Goal: Check status: Check status

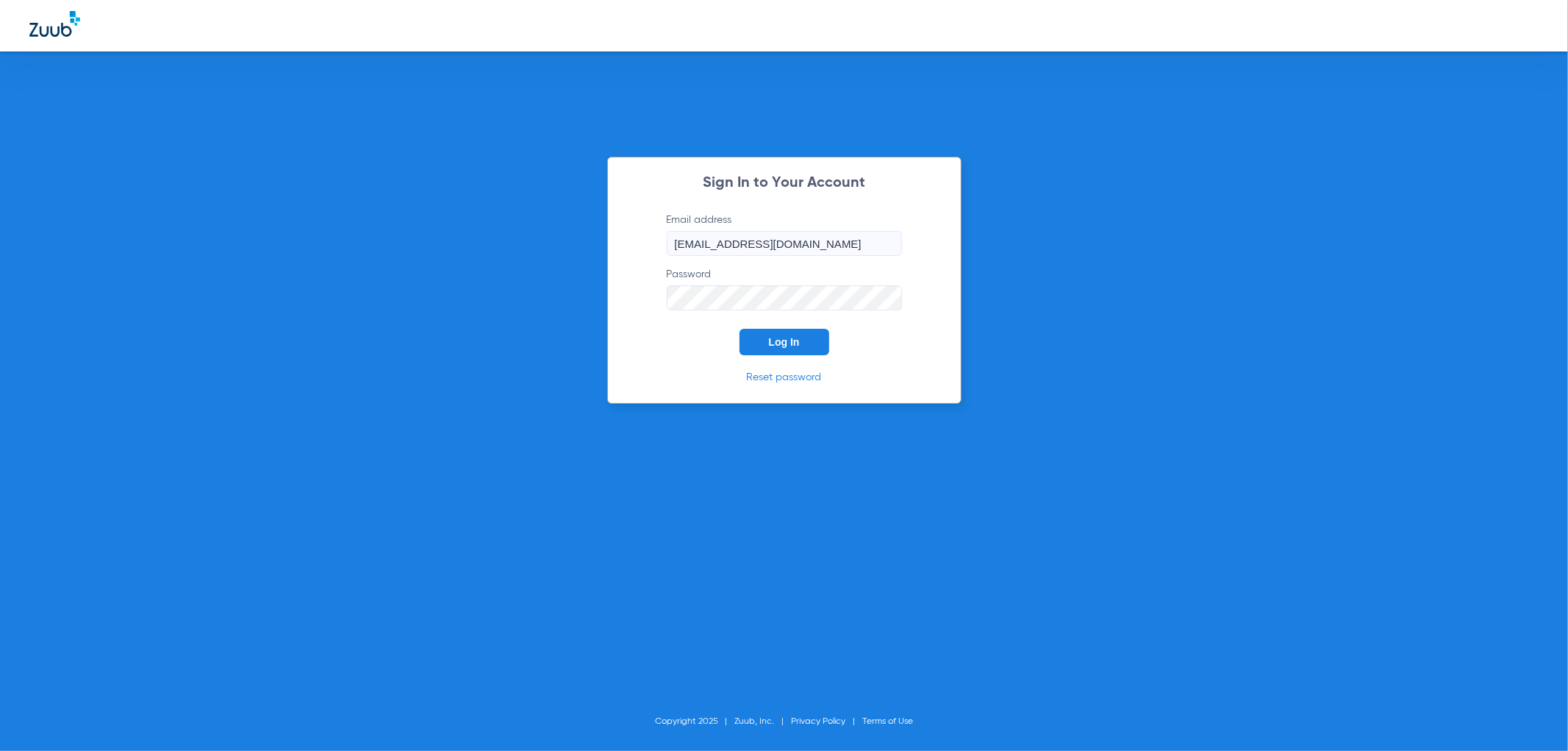
click at [787, 349] on button "Log In" at bounding box center [784, 342] width 90 height 26
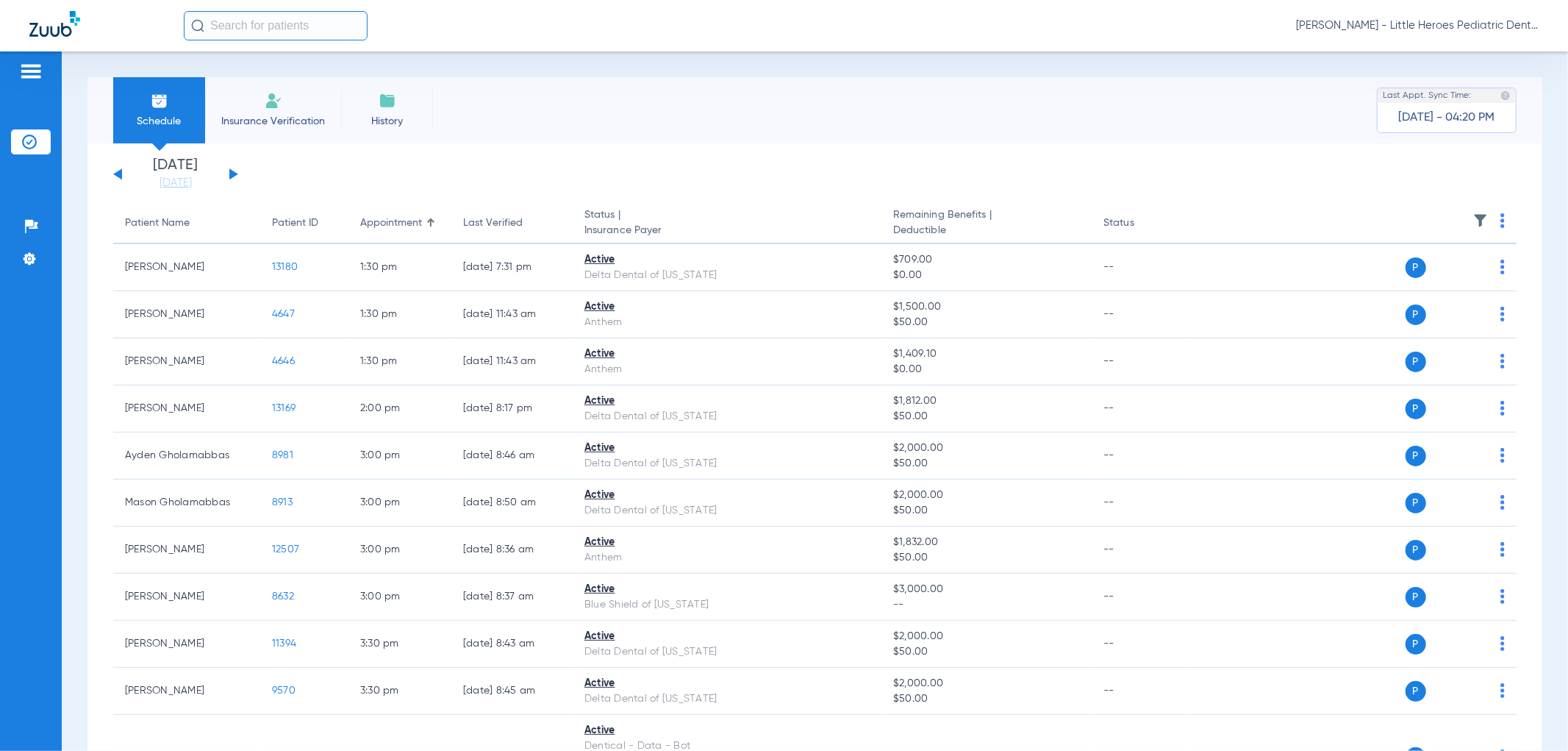
click at [113, 172] on div "[DATE] [DATE] [DATE] [DATE] [DATE] [DATE] [DATE] [DATE] [DATE] [DATE] [DATE] [D…" at bounding box center [175, 175] width 125 height 32
click at [116, 170] on div "[DATE] [DATE] [DATE] [DATE] [DATE] [DATE] [DATE] [DATE] [DATE] [DATE] [DATE] [D…" at bounding box center [175, 175] width 125 height 32
click at [118, 175] on button at bounding box center [117, 174] width 8 height 11
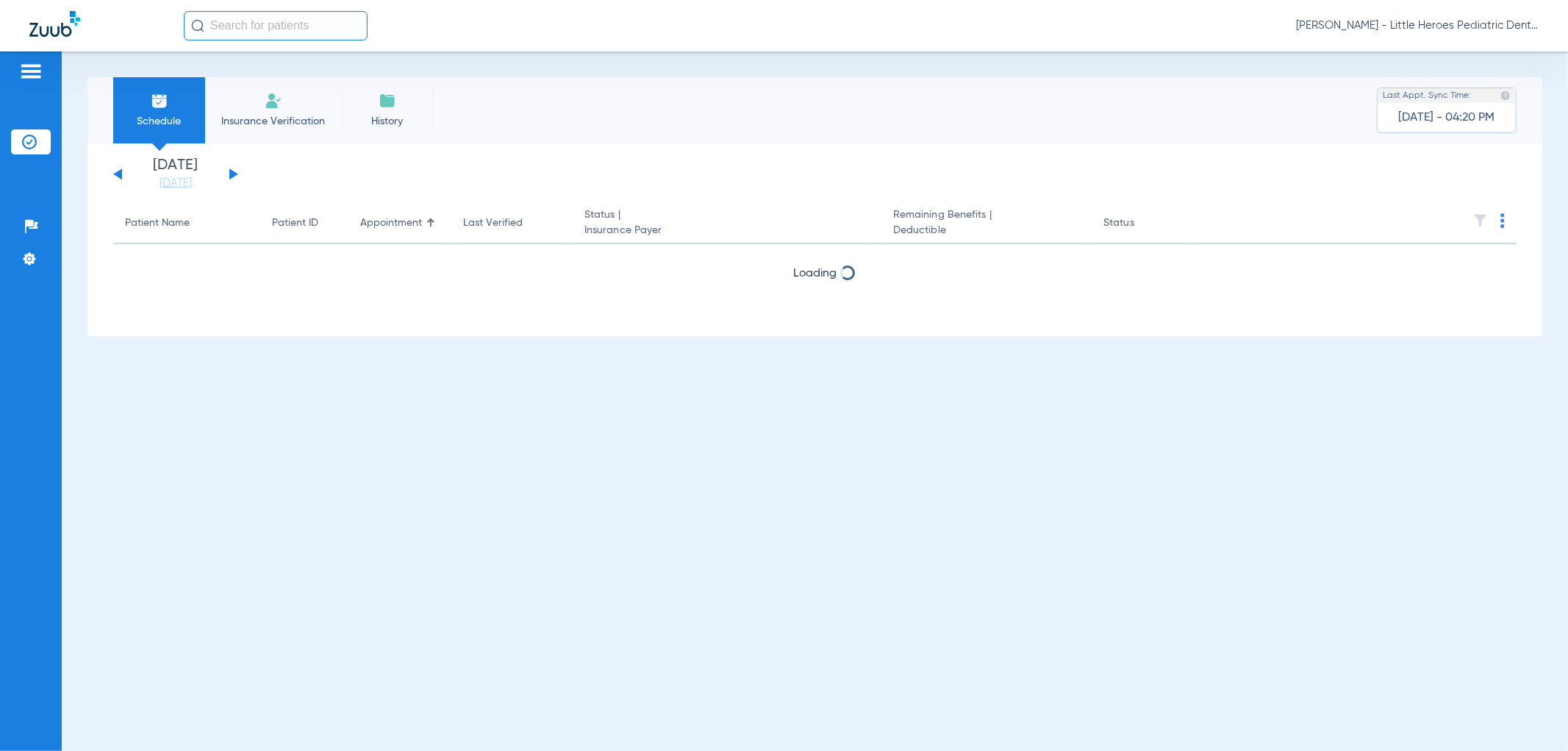
click at [118, 175] on button at bounding box center [117, 174] width 8 height 11
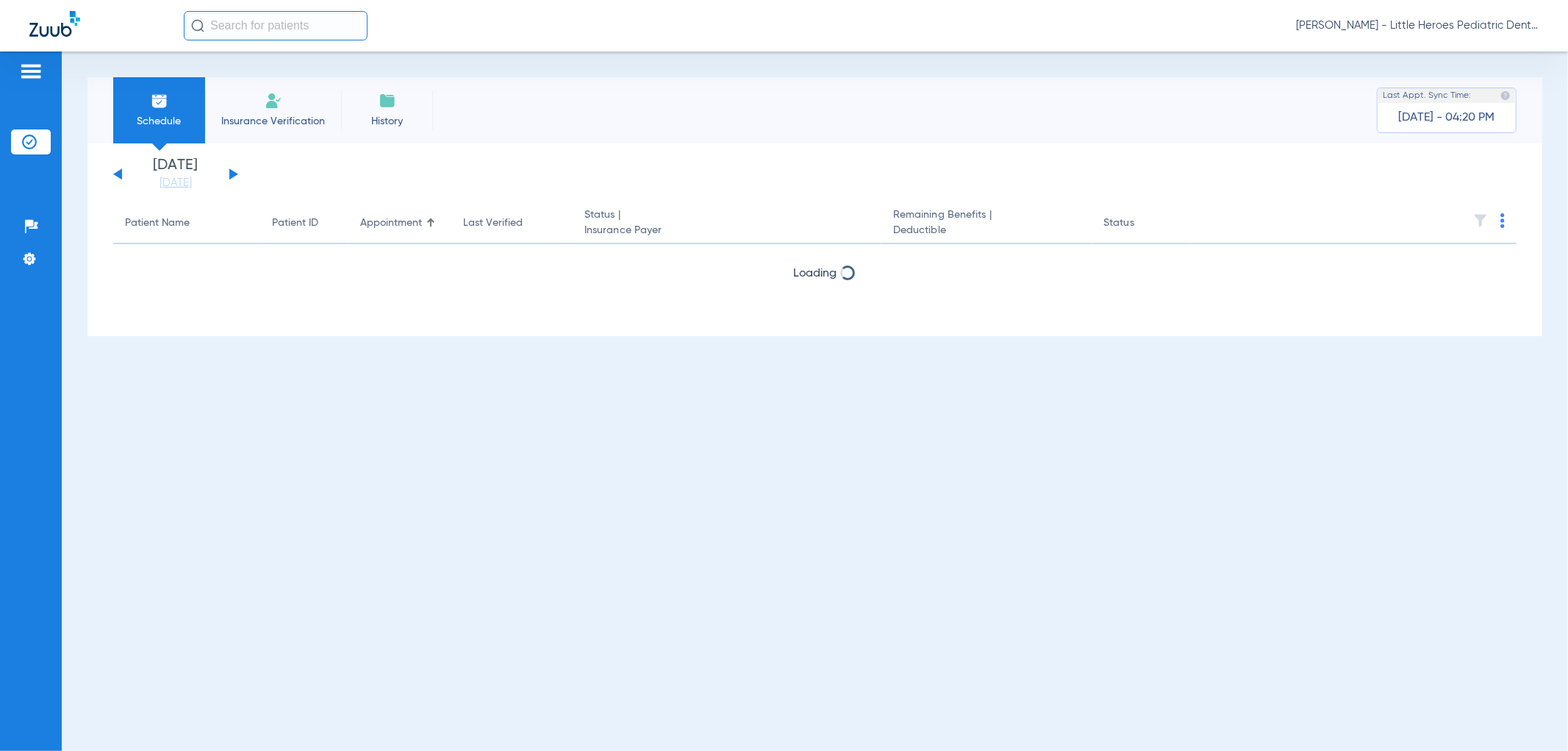
click at [118, 175] on button at bounding box center [117, 174] width 8 height 11
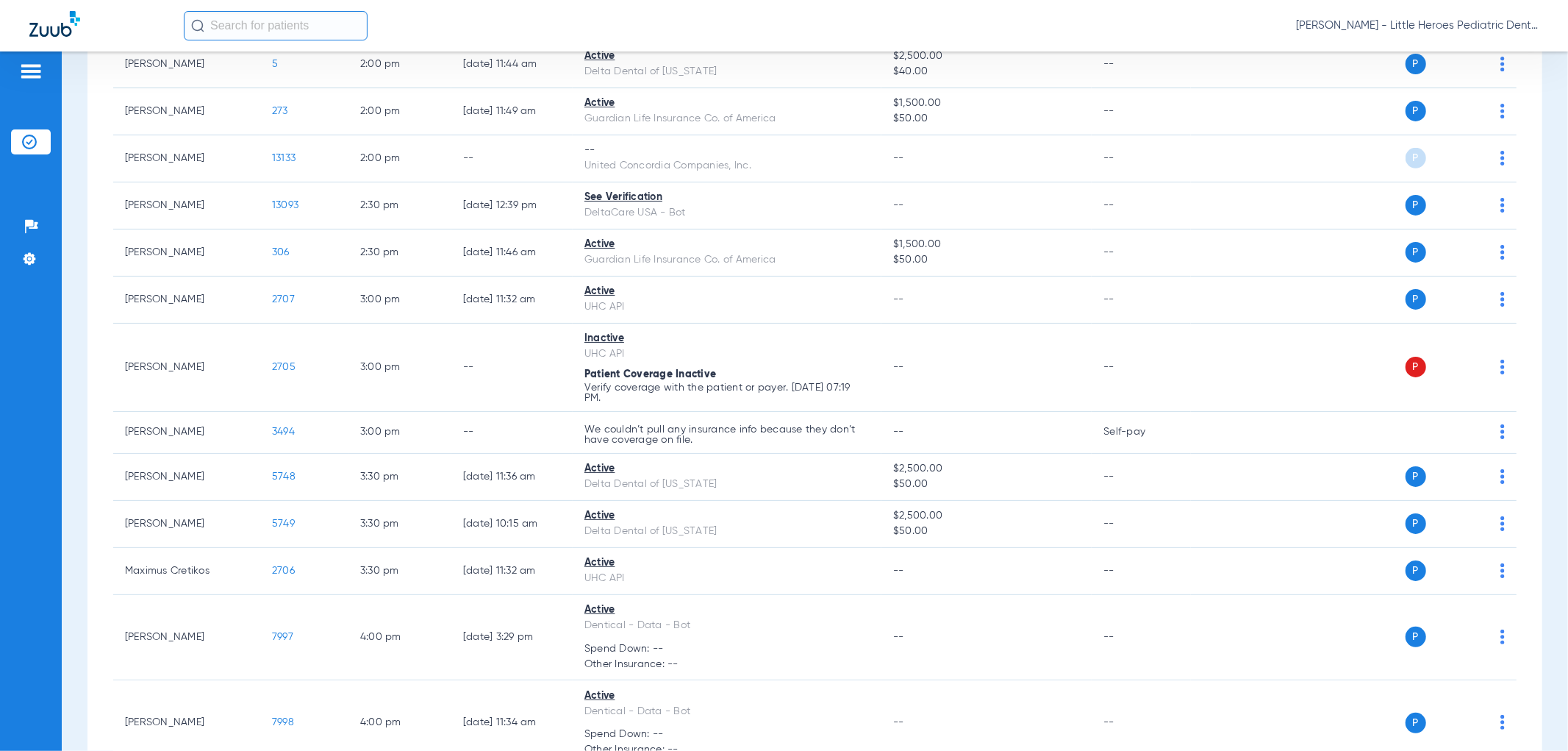
scroll to position [653, 0]
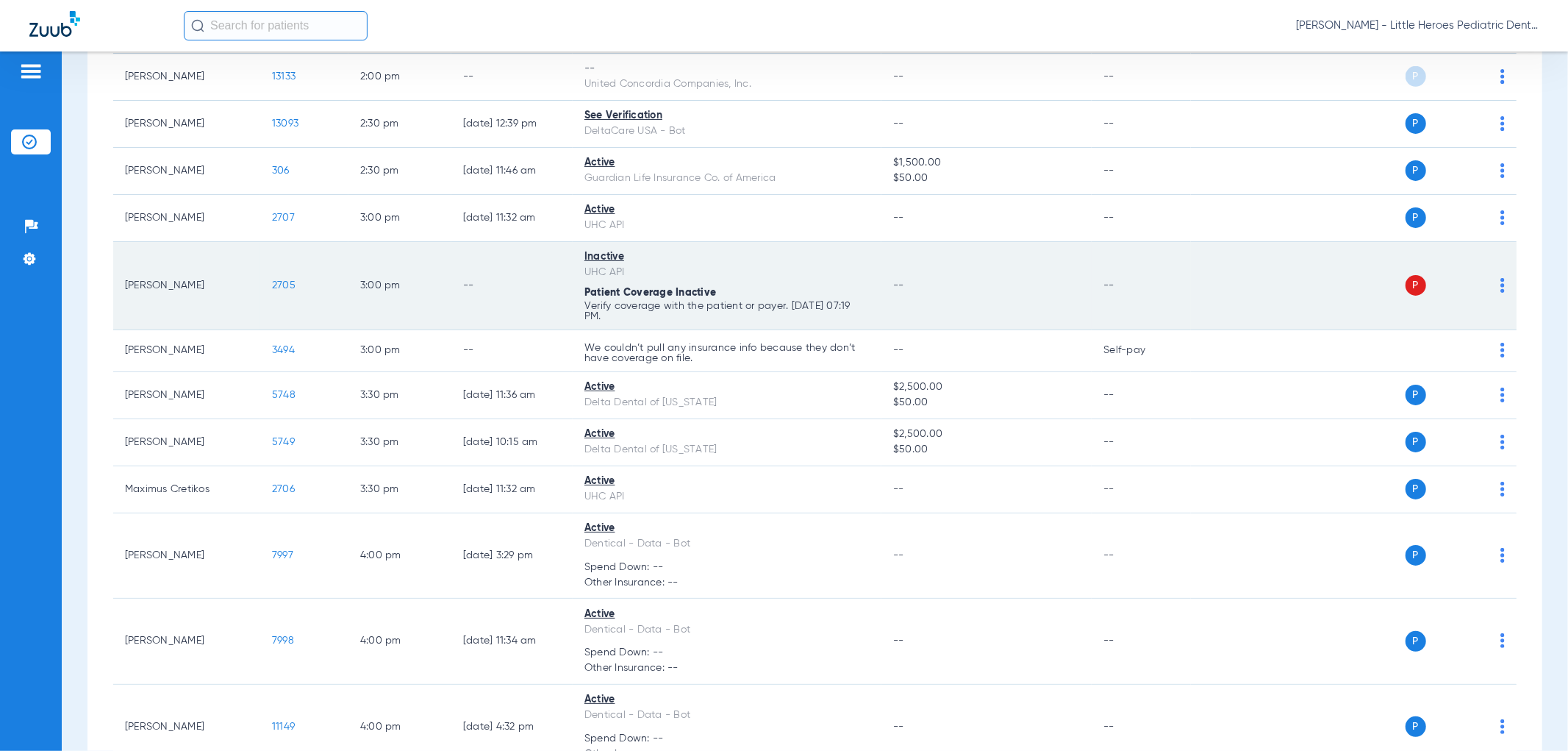
click at [283, 284] on span "2705" at bounding box center [284, 285] width 24 height 10
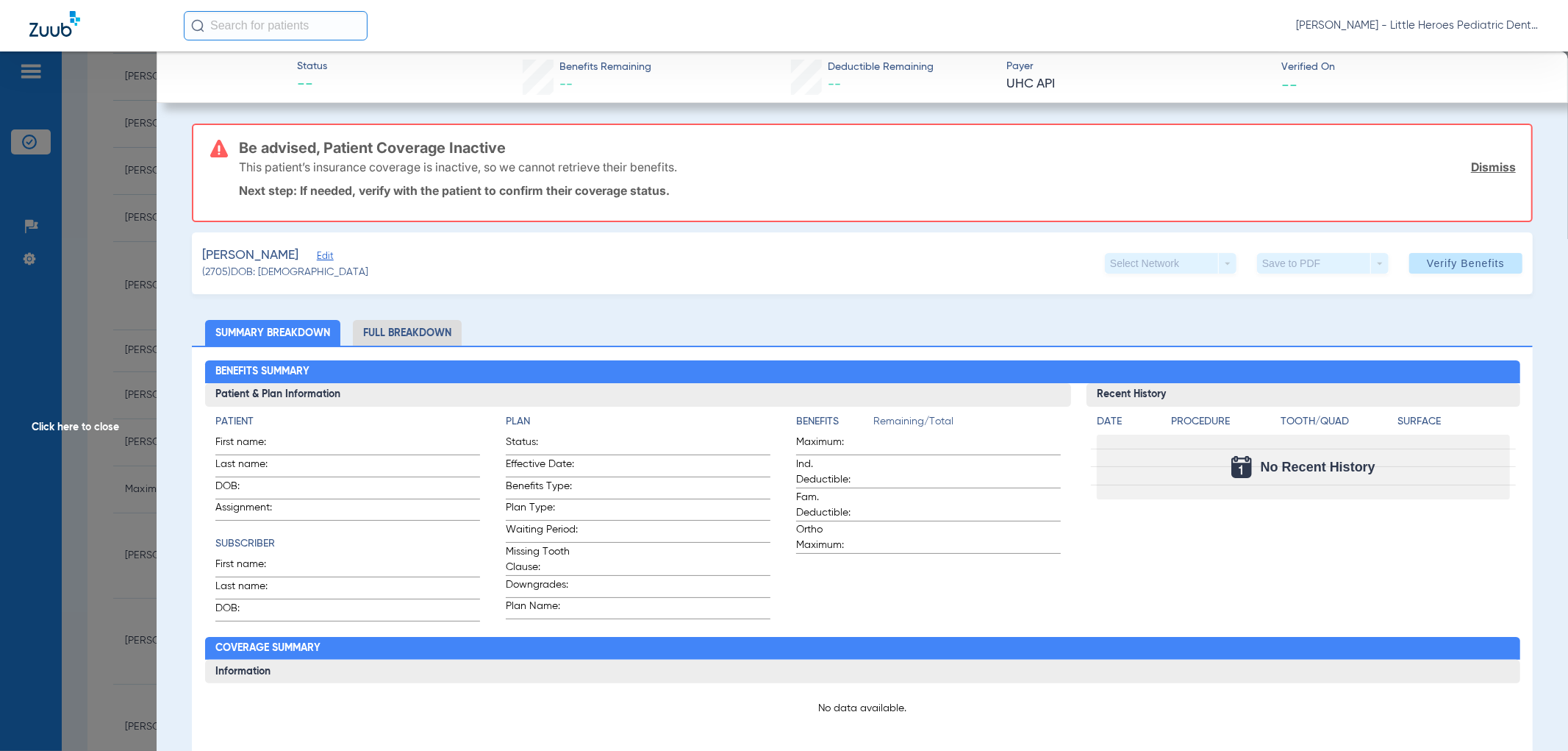
click at [82, 382] on span "Click here to close" at bounding box center [78, 427] width 157 height 751
